Goal: Check status: Check status

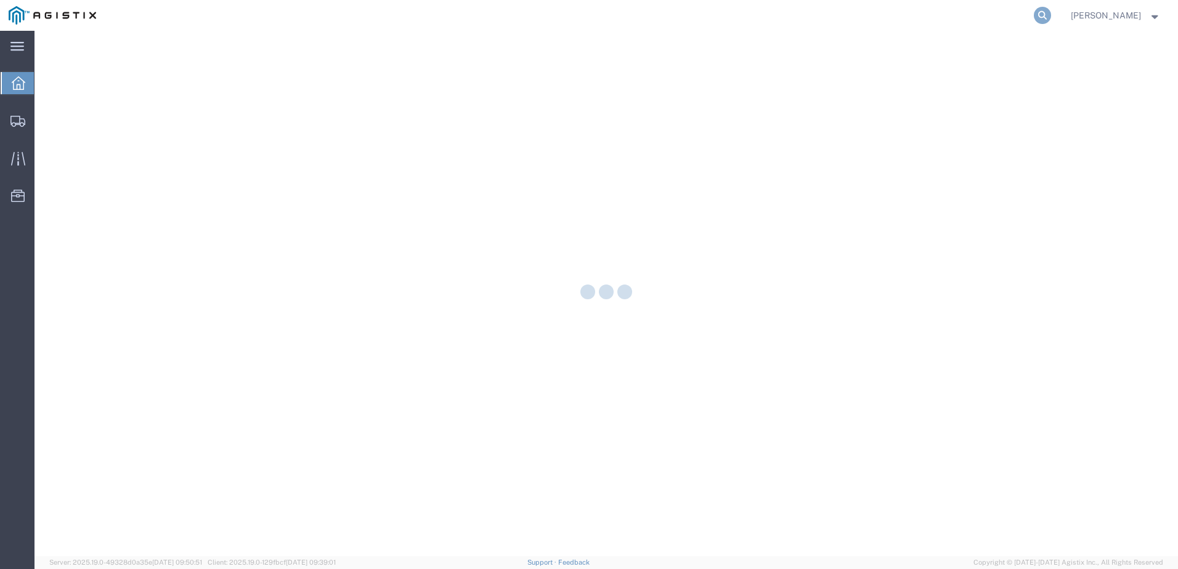
click at [1051, 12] on icon at bounding box center [1042, 15] width 17 height 17
click at [866, 27] on input "search" at bounding box center [846, 16] width 375 height 30
paste input "56848349"
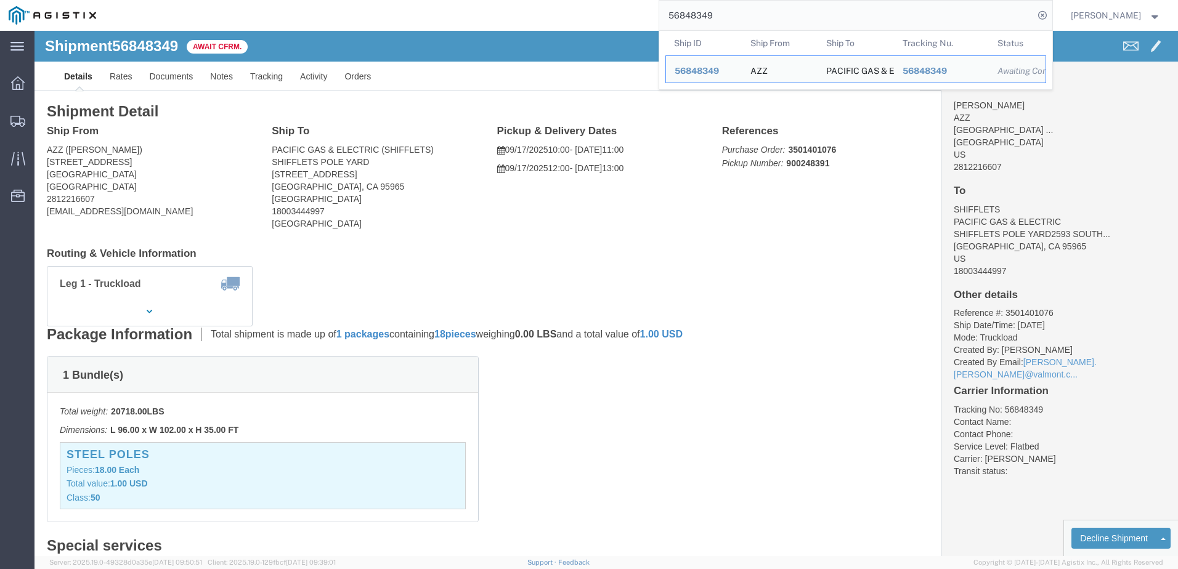
drag, startPoint x: 808, startPoint y: 22, endPoint x: 619, endPoint y: 23, distance: 188.6
click at [619, 23] on div "56848349 Ship ID Ship From Ship To Tracking Nu. Status Ship ID 56848349 Ship Fr…" at bounding box center [579, 15] width 948 height 31
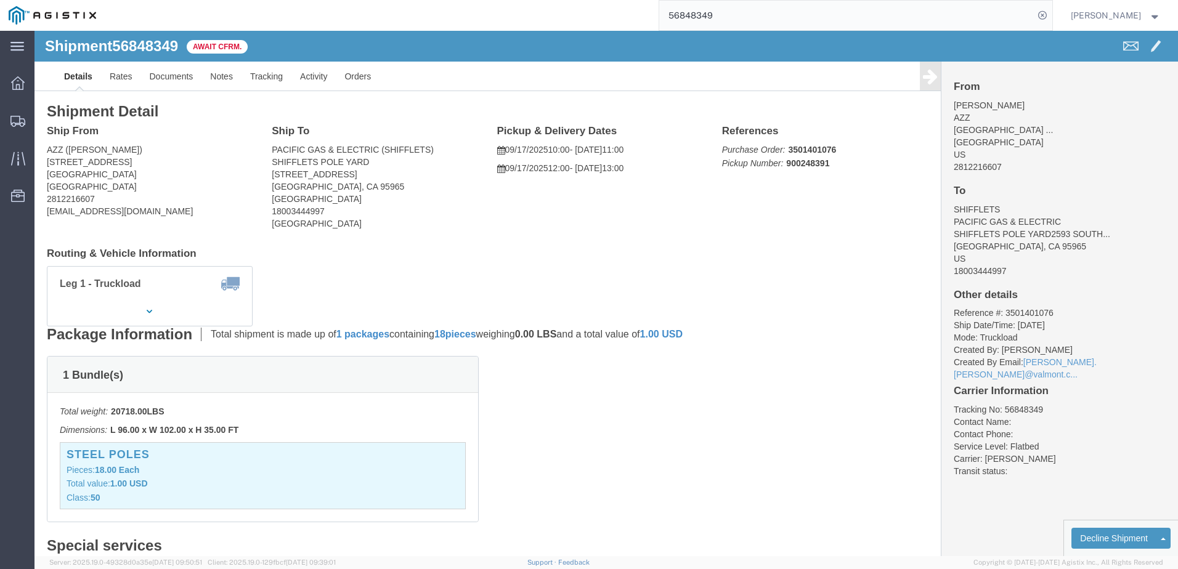
paste input "261"
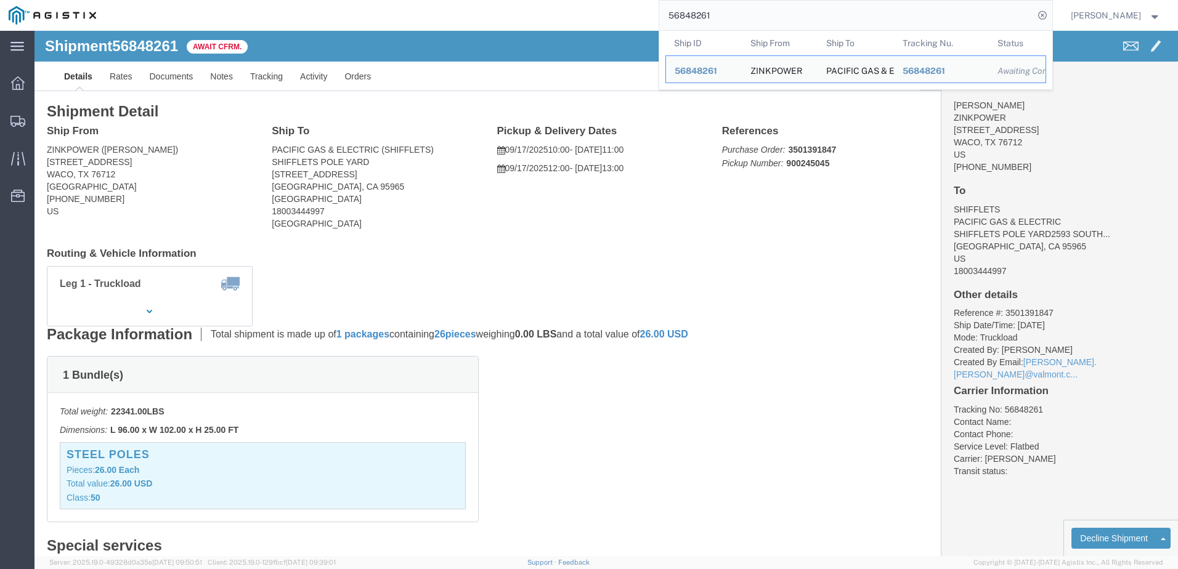
click at [772, 15] on input "56848261" at bounding box center [846, 16] width 375 height 30
drag, startPoint x: 767, startPoint y: 15, endPoint x: 646, endPoint y: 13, distance: 120.8
click at [646, 13] on div "56848261 Ship ID Ship From Ship To Tracking Nu. Status Ship ID 56848261 Ship Fr…" at bounding box center [579, 15] width 948 height 31
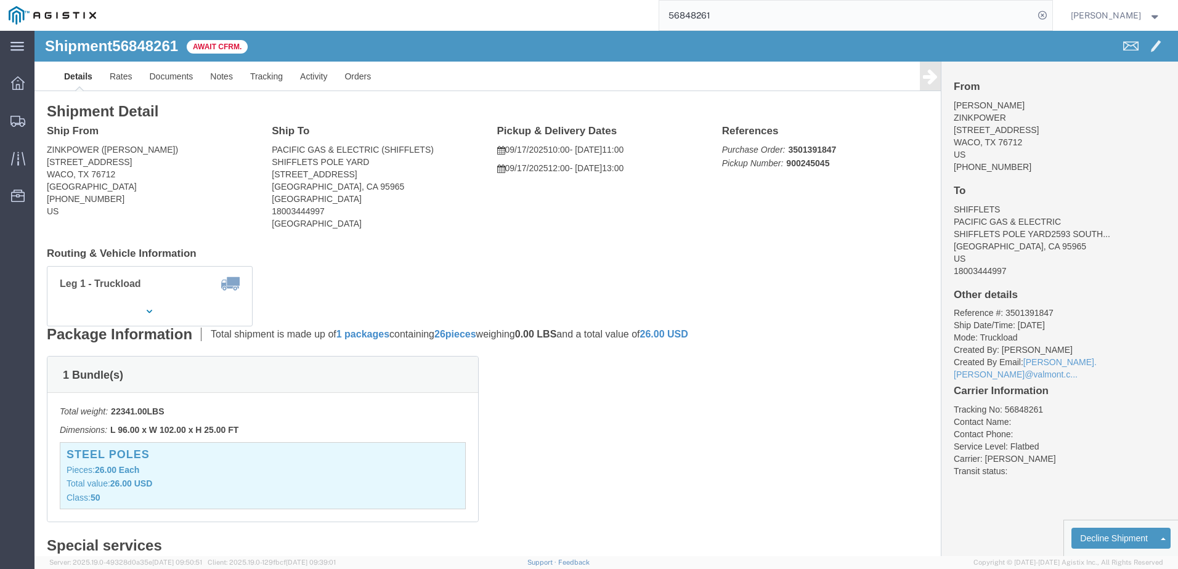
paste input "84"
type input "56848284"
